Goal: Task Accomplishment & Management: Manage account settings

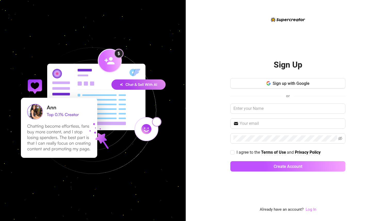
click at [309, 210] on link "Log In" at bounding box center [310, 209] width 11 height 5
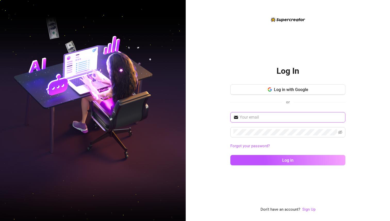
click at [249, 115] on input "text" at bounding box center [290, 117] width 103 height 6
type input "[EMAIL_ADDRESS][DOMAIN_NAME]"
click at [230, 155] on button "Log in" at bounding box center [287, 160] width 115 height 10
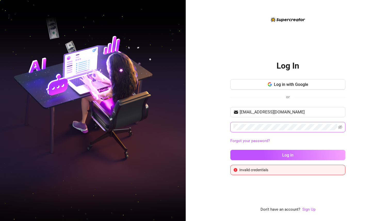
click at [230, 150] on button "Log in" at bounding box center [287, 155] width 115 height 10
